Goal: Information Seeking & Learning: Learn about a topic

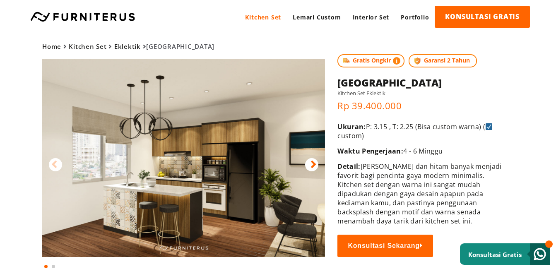
click at [316, 162] on icon at bounding box center [313, 165] width 6 height 12
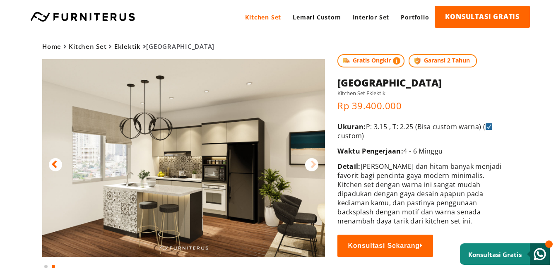
click at [53, 161] on icon at bounding box center [54, 165] width 6 height 12
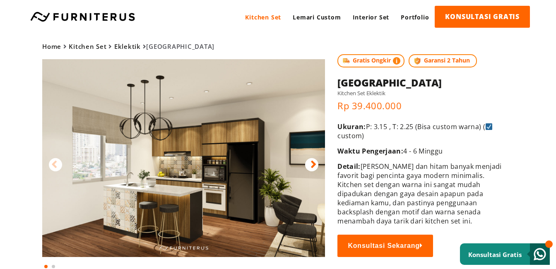
click at [251, 155] on img at bounding box center [183, 158] width 283 height 198
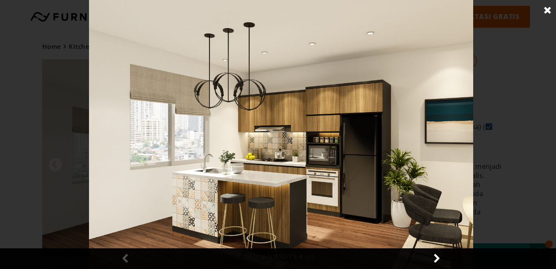
click at [283, 127] on img at bounding box center [281, 134] width 384 height 269
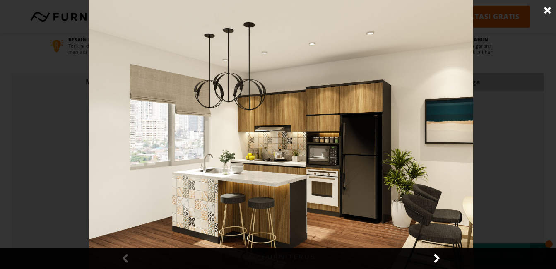
scroll to position [254, 0]
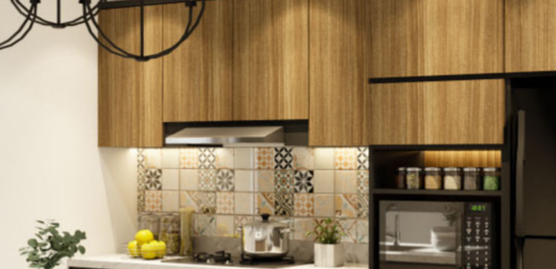
click at [280, 103] on img at bounding box center [281, 134] width 384 height 269
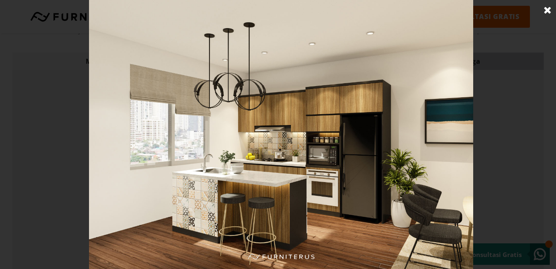
scroll to position [278, 0]
click at [546, 8] on link at bounding box center [547, 10] width 21 height 21
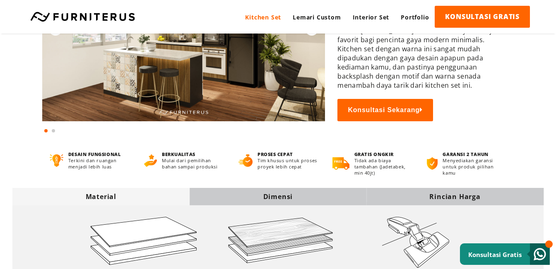
scroll to position [71, 0]
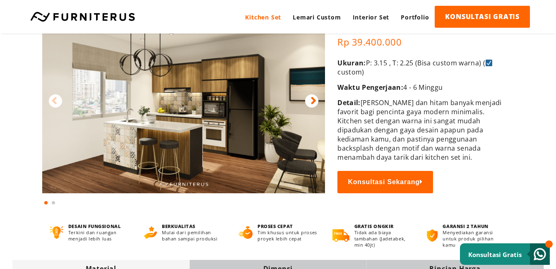
click at [316, 100] on icon at bounding box center [313, 101] width 6 height 12
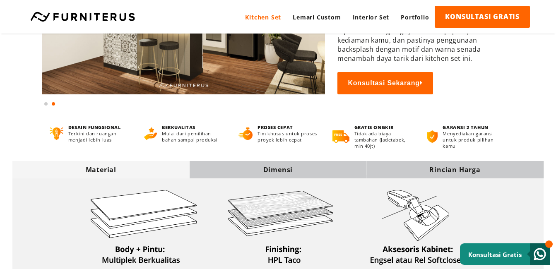
scroll to position [166, 0]
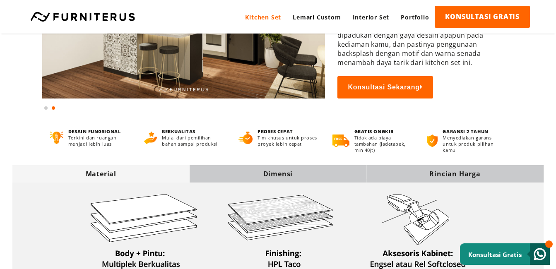
click at [277, 173] on div "Dimensi" at bounding box center [278, 173] width 177 height 9
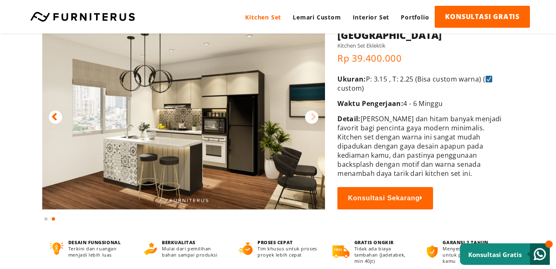
scroll to position [0, 0]
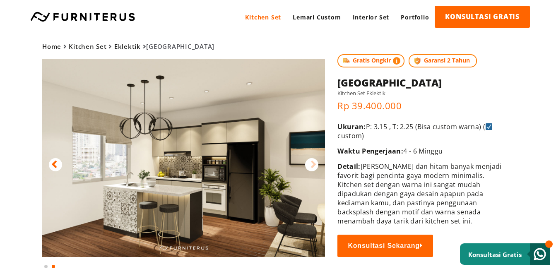
click at [163, 199] on img at bounding box center [183, 158] width 283 height 198
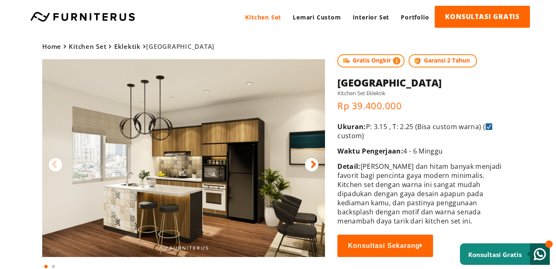
click at [165, 199] on img at bounding box center [183, 158] width 283 height 198
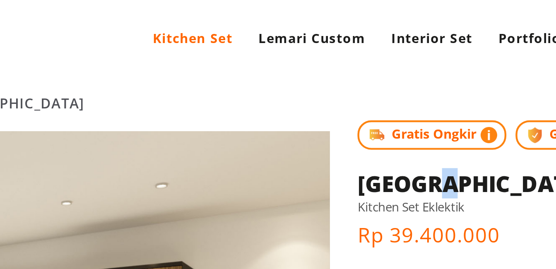
drag, startPoint x: 371, startPoint y: 78, endPoint x: 356, endPoint y: 78, distance: 14.9
click at [357, 78] on h1 "[GEOGRAPHIC_DATA]" at bounding box center [419, 83] width 165 height 14
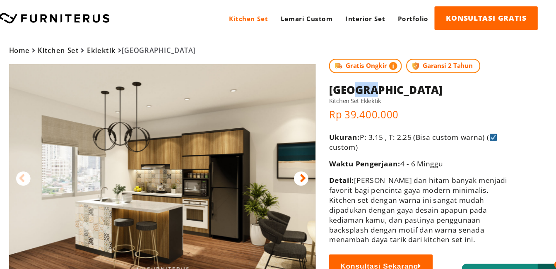
click at [250, 163] on img at bounding box center [183, 158] width 283 height 198
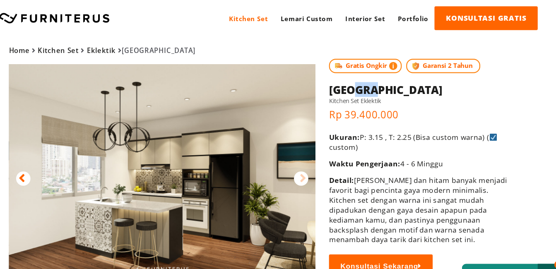
click at [252, 150] on img at bounding box center [183, 158] width 283 height 198
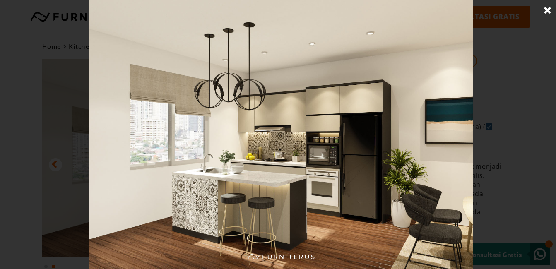
click at [547, 6] on link at bounding box center [547, 10] width 21 height 21
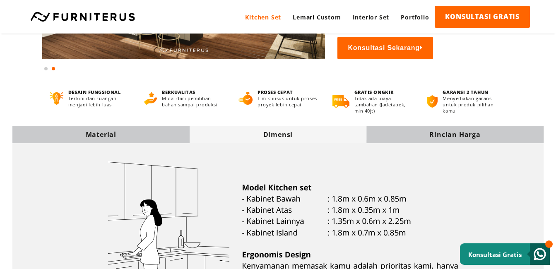
scroll to position [248, 0]
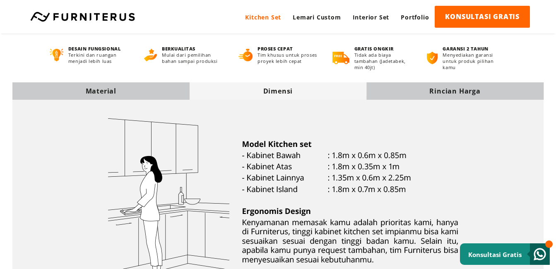
click at [329, 121] on img at bounding box center [278, 202] width 396 height 203
click at [298, 240] on img at bounding box center [278, 202] width 396 height 203
click at [364, 178] on img at bounding box center [278, 202] width 396 height 203
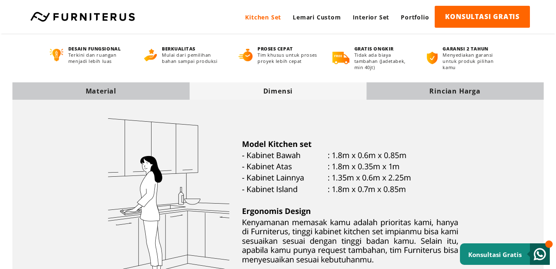
click at [364, 178] on img at bounding box center [278, 202] width 396 height 203
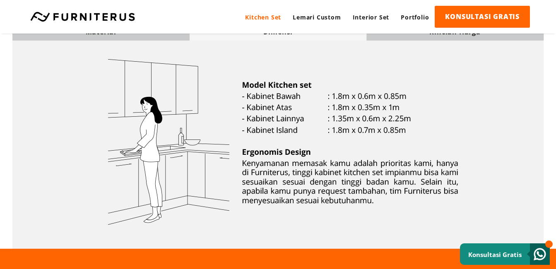
scroll to position [207, 0]
